Goal: Information Seeking & Learning: Understand process/instructions

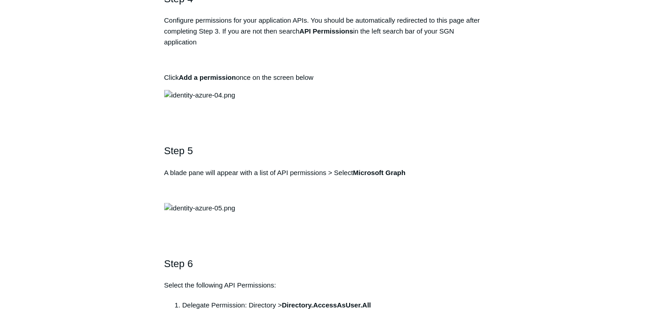
scroll to position [850, 0]
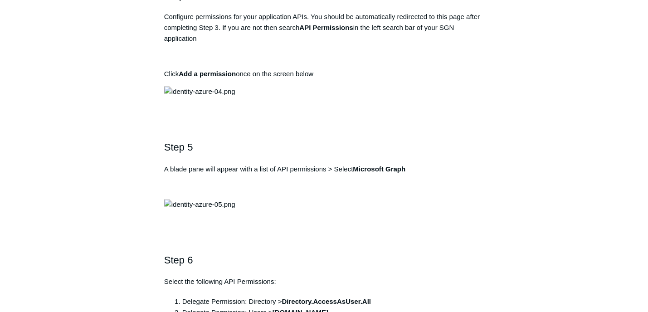
drag, startPoint x: 300, startPoint y: 106, endPoint x: 359, endPoint y: 106, distance: 59.4
drag, startPoint x: 298, startPoint y: 108, endPoint x: 358, endPoint y: 107, distance: 59.8
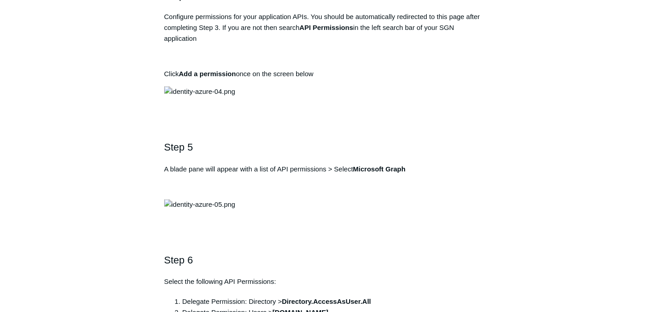
copy strong "Todyl SGN Identity"
drag, startPoint x: 169, startPoint y: 169, endPoint x: 337, endPoint y: 161, distance: 168.3
copy pre "[URL][DOMAIN_NAME]"
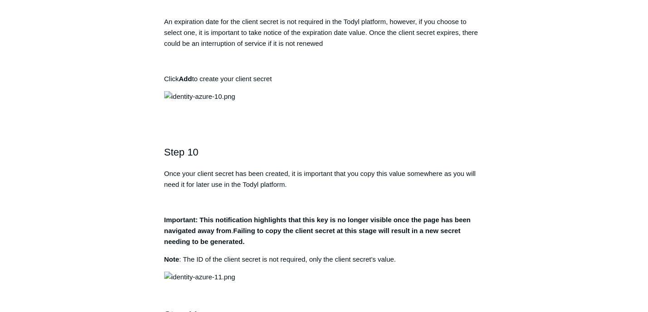
scroll to position [1734, 0]
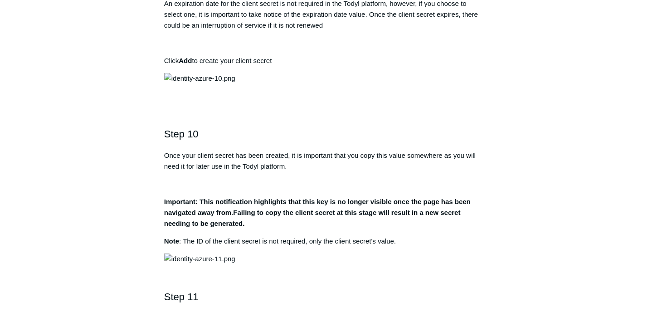
drag, startPoint x: 282, startPoint y: 252, endPoint x: 401, endPoint y: 255, distance: 118.8
drag, startPoint x: 302, startPoint y: 219, endPoint x: 283, endPoint y: 214, distance: 19.7
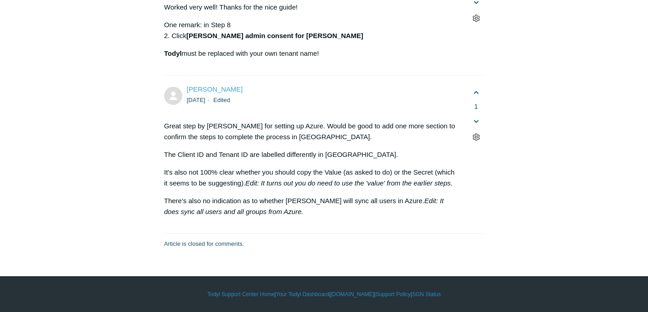
scroll to position [4113, 0]
